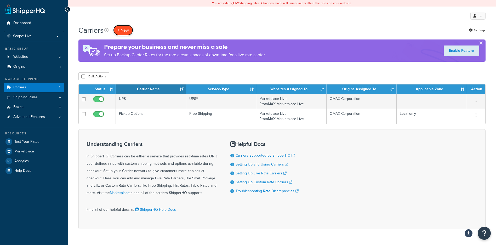
click at [128, 30] on button "+ New" at bounding box center [123, 30] width 20 height 11
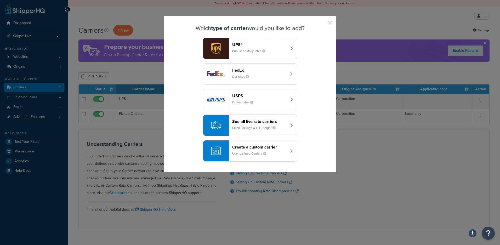
click at [250, 152] on small "User-defined Carriers" at bounding box center [251, 153] width 38 height 5
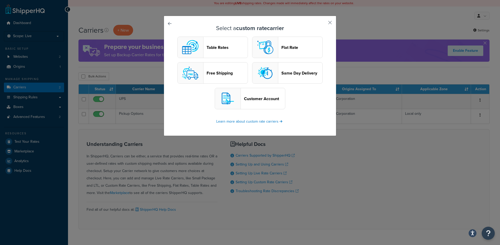
click at [247, 98] on header "Customer Account" at bounding box center [264, 98] width 41 height 5
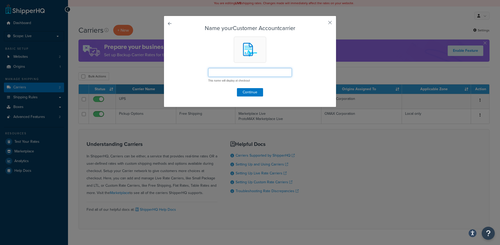
click at [224, 73] on input "text" at bounding box center [250, 72] width 84 height 9
type input "Pay with our own account (collect)"
click at [257, 95] on button "Continue" at bounding box center [250, 92] width 26 height 8
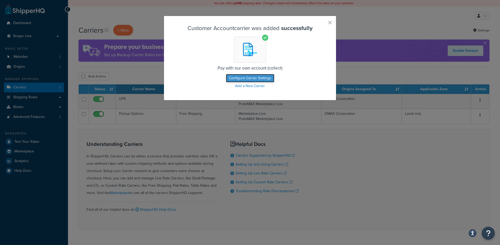
click at [252, 81] on button "Configure Carrier Settings" at bounding box center [250, 78] width 48 height 8
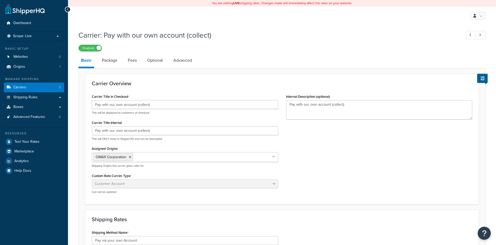
select select "customerAccount"
drag, startPoint x: 154, startPoint y: 105, endPoint x: 88, endPoint y: 105, distance: 65.7
click at [88, 105] on div "Carrier Title in Checkout Pay with our own account (collect) This will be displ…" at bounding box center [185, 145] width 194 height 105
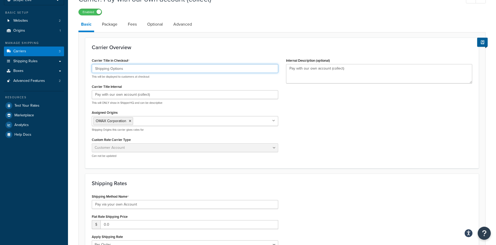
scroll to position [39, 0]
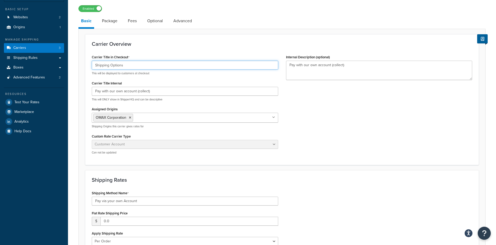
type input "Shipping Options"
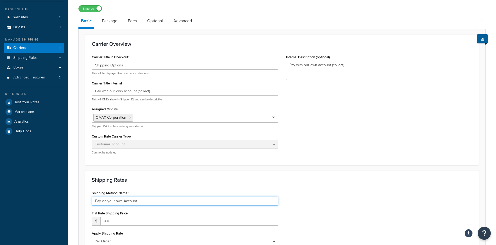
drag, startPoint x: 146, startPoint y: 201, endPoint x: 75, endPoint y: 204, distance: 71.2
click at [75, 204] on div "Carrier: Pay with our own account (collect) Enabled Basic Package Fees Optional…" at bounding box center [282, 173] width 428 height 370
paste input "with your own account (collect)"
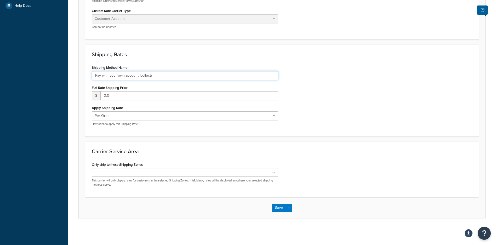
scroll to position [46, 0]
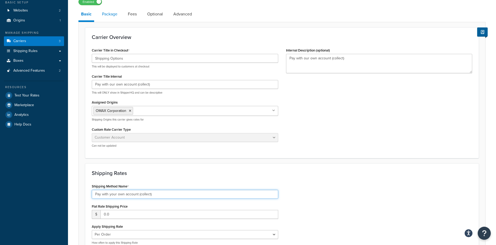
type input "Pay with your own account (collect)"
click at [113, 16] on link "Package" at bounding box center [109, 14] width 21 height 13
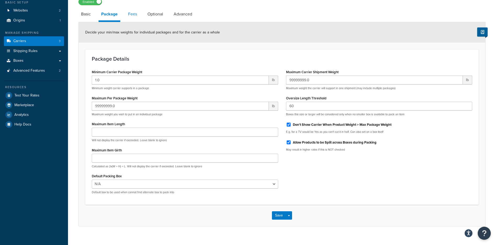
click at [133, 16] on link "Fees" at bounding box center [133, 14] width 14 height 13
select select "AFTER"
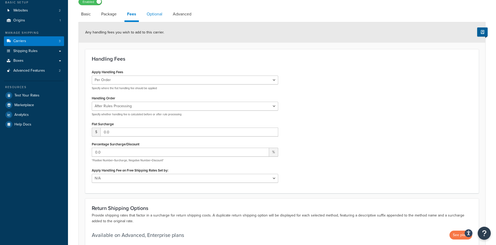
click at [160, 15] on link "Optional" at bounding box center [154, 14] width 21 height 13
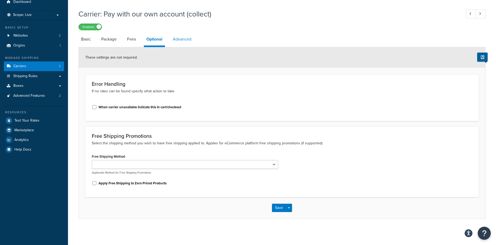
click at [188, 39] on link "Advanced" at bounding box center [182, 39] width 24 height 13
select select "false"
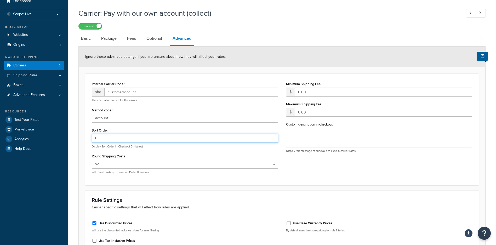
click at [108, 142] on input "0" at bounding box center [185, 138] width 187 height 9
drag, startPoint x: 104, startPoint y: 139, endPoint x: 92, endPoint y: 138, distance: 12.1
click at [92, 138] on input "0" at bounding box center [185, 138] width 187 height 9
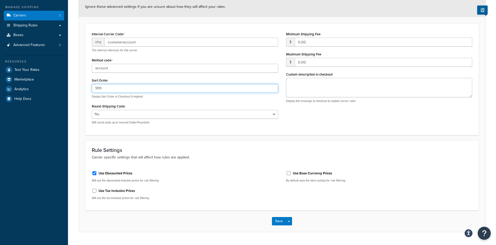
scroll to position [86, 0]
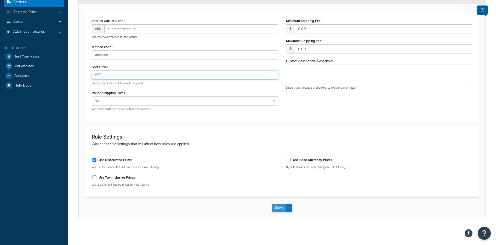
type input "999"
click at [283, 208] on button "Save" at bounding box center [279, 208] width 14 height 8
